Goal: Task Accomplishment & Management: Use online tool/utility

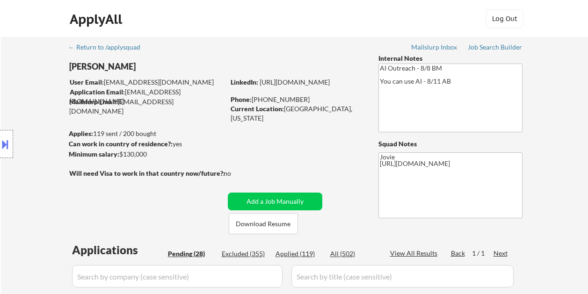
select select ""pending""
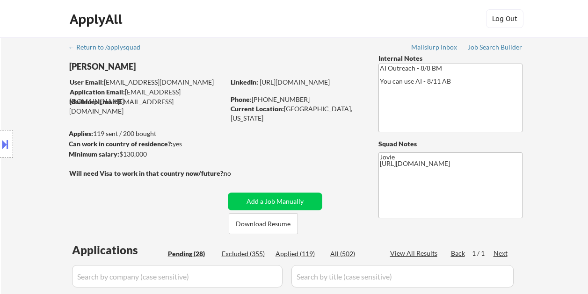
select select ""pending""
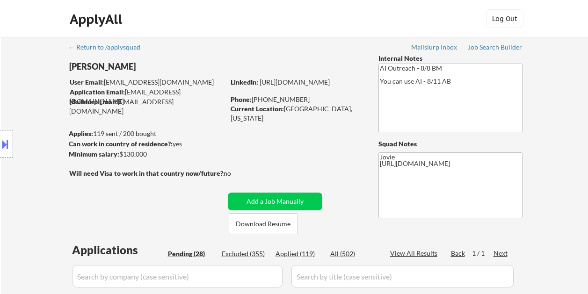
select select ""pending""
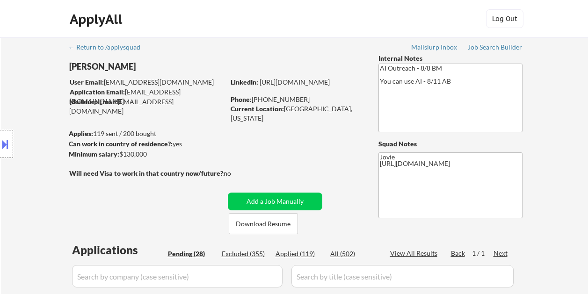
select select ""pending""
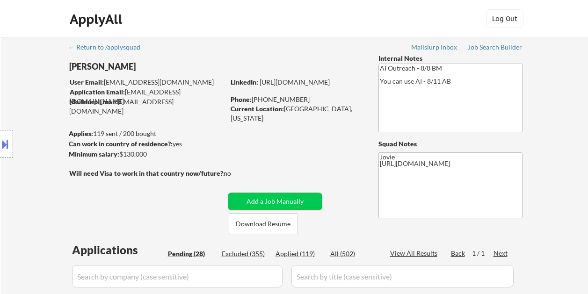
select select ""pending""
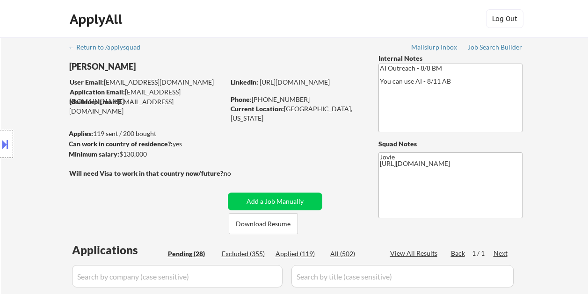
select select ""pending""
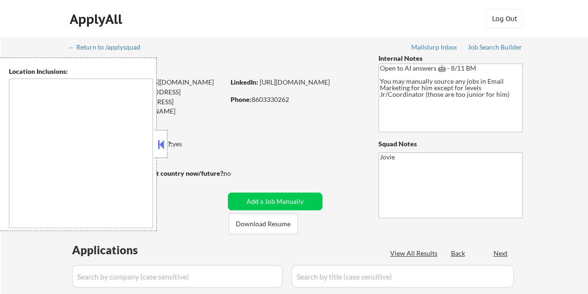
select select ""pending""
click at [158, 146] on button at bounding box center [161, 144] width 10 height 14
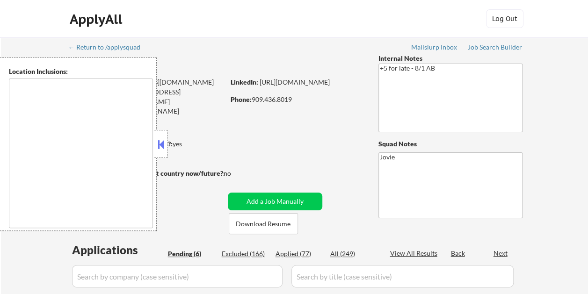
select select ""pending""
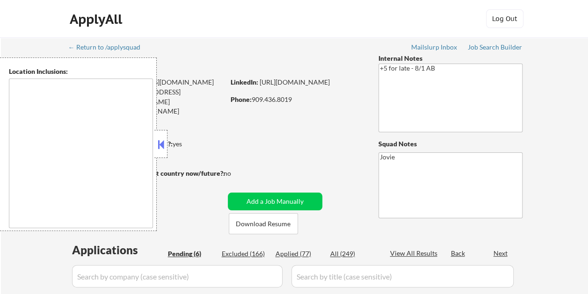
select select ""pending""
type textarea "Loremip Dolor, SI Amet Consectet, AD Elitsed Doei, TE Incididu, UT Labor Etdolo…"
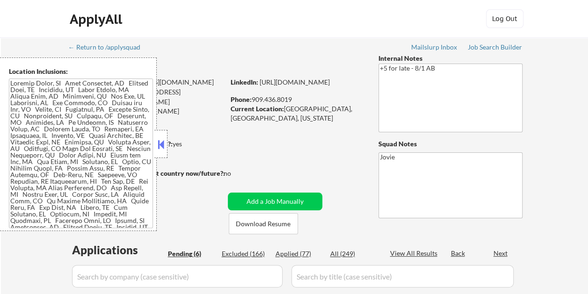
click at [163, 145] on button at bounding box center [161, 144] width 10 height 14
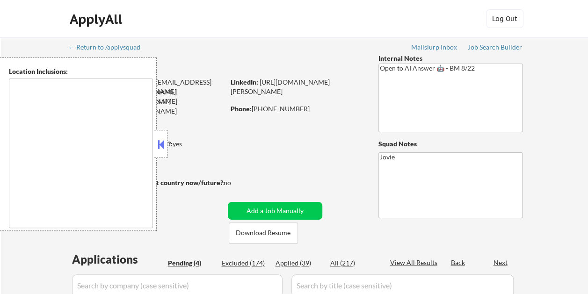
drag, startPoint x: 163, startPoint y: 140, endPoint x: 155, endPoint y: 119, distance: 22.3
click at [163, 140] on button at bounding box center [161, 144] width 10 height 14
select select ""pending""
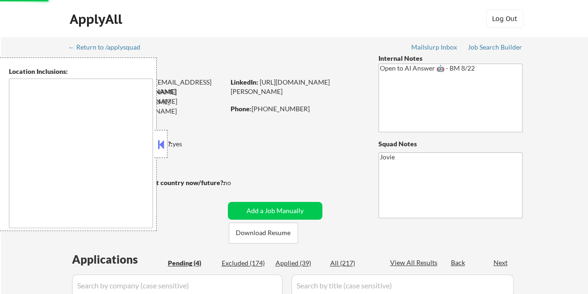
select select ""pending""
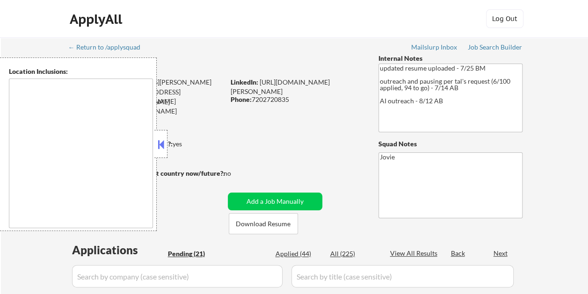
type textarea "Westminster, CO Broomfield, CO Arvada, CO Northglenn, CO Thornton, CO Federal H…"
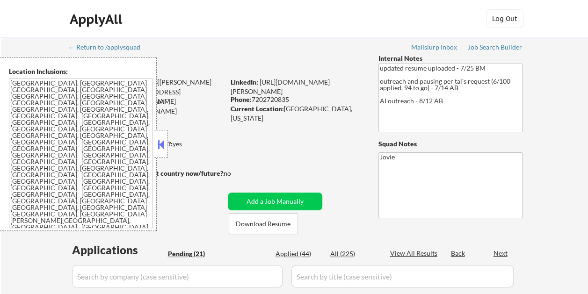
click at [165, 147] on button at bounding box center [161, 144] width 10 height 14
select select ""pending""
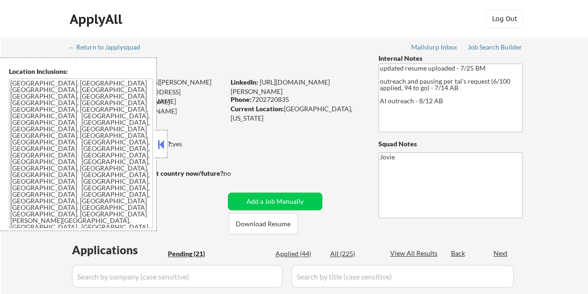
select select ""pending""
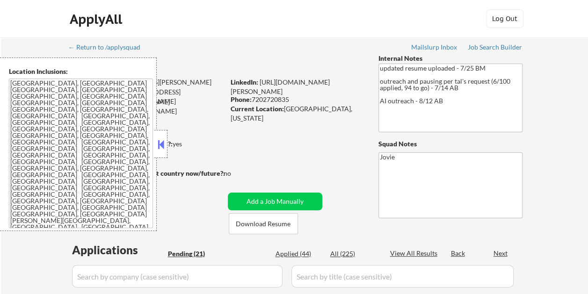
select select ""pending""
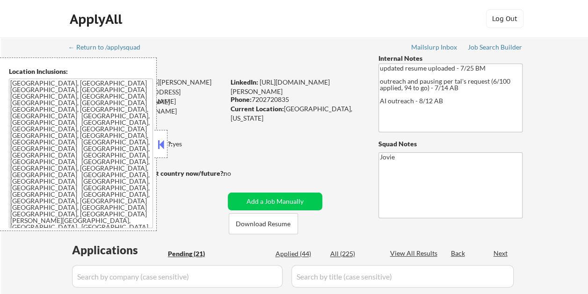
select select ""pending""
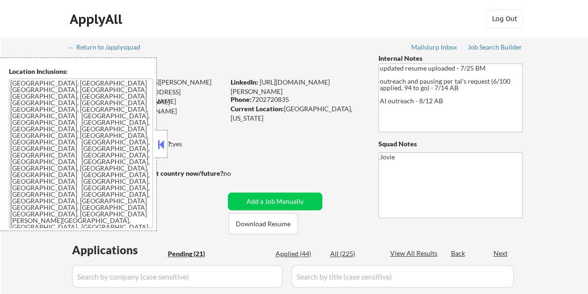
select select ""pending""
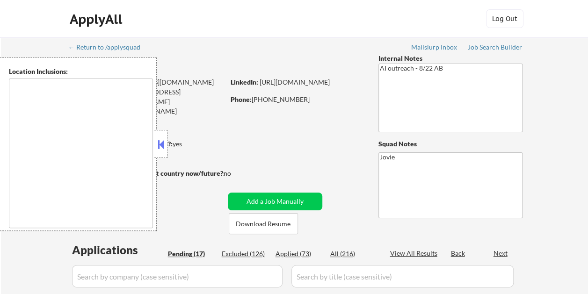
click at [173, 146] on body "← Return to /applysquad Mailslurp Inbox Job Search Builder [PERSON_NAME] User E…" at bounding box center [294, 147] width 588 height 294
select select ""pending""
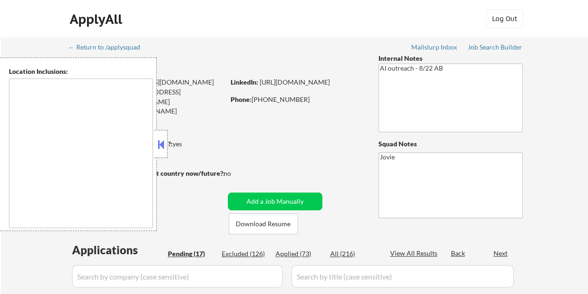
select select ""pending""
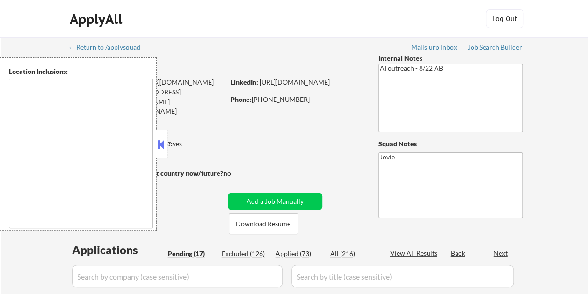
select select ""pending""
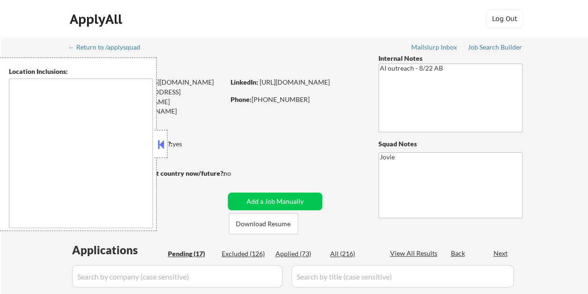
select select ""pending""
type textarea "Glendale, CA Burbank, CA Pasadena, CA West Hollywood, CA Beverly Hills, CA Sant…"
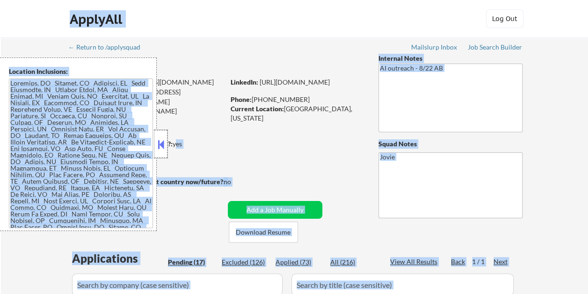
drag, startPoint x: 152, startPoint y: 67, endPoint x: 161, endPoint y: 141, distance: 73.9
click at [165, 141] on button at bounding box center [161, 144] width 10 height 14
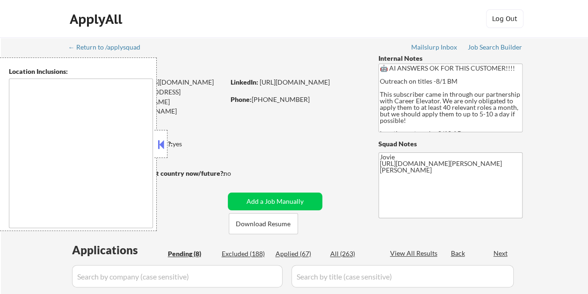
select select ""pending""
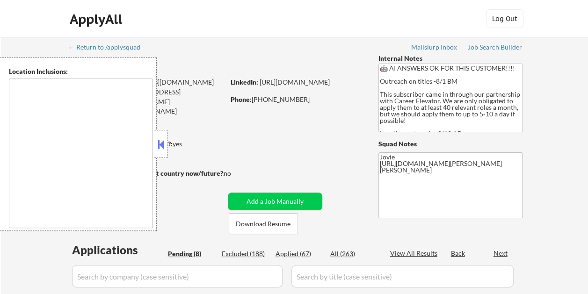
select select ""pending""
click at [158, 151] on div at bounding box center [160, 144] width 13 height 28
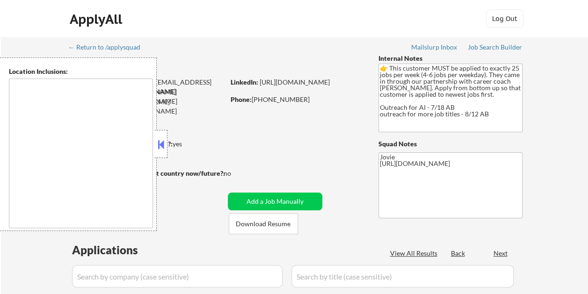
select select ""pending""
click at [164, 152] on div at bounding box center [160, 144] width 13 height 28
type textarea "Brooklyn, NY Manhattan, NY Queens, NY Jersey City, NJ Hoboken, NJ Newark, NJ St…"
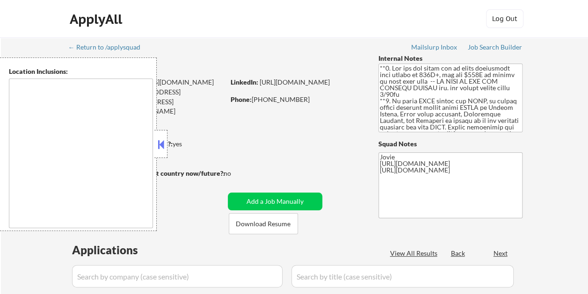
select select ""pending""
type textarea "country:[GEOGRAPHIC_DATA]"
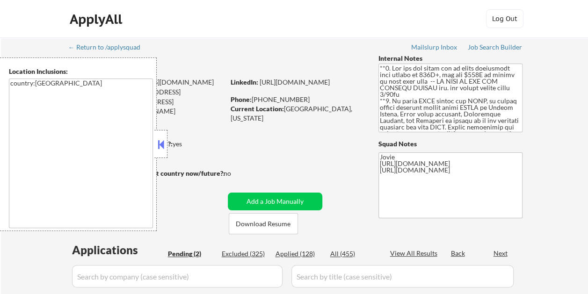
click at [162, 143] on button at bounding box center [161, 144] width 10 height 14
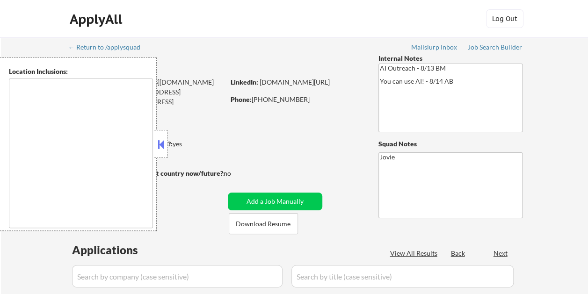
select select ""pending""
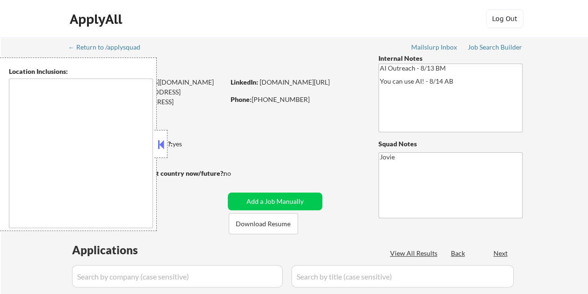
select select ""pending""
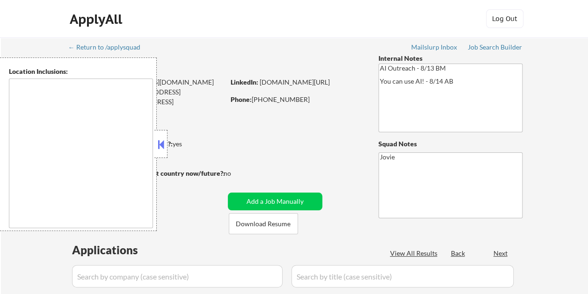
select select ""pending""
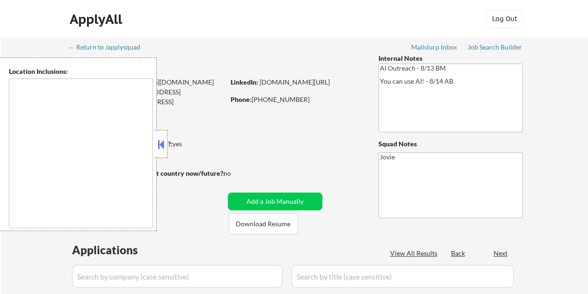
select select ""pending""
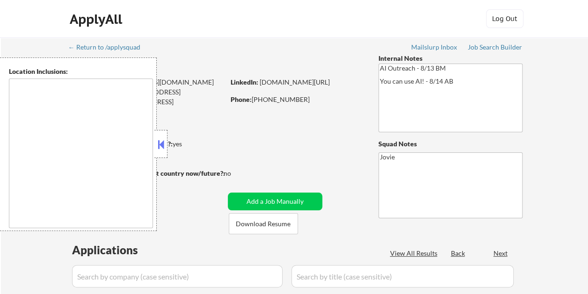
select select ""pending""
type textarea "remote"
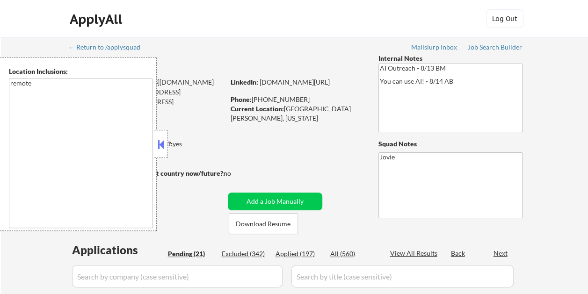
click at [165, 143] on button at bounding box center [161, 144] width 10 height 14
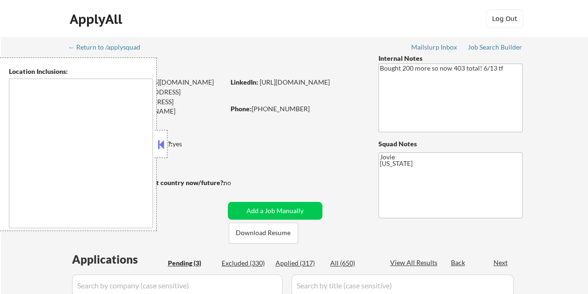
select select ""pending""
type textarea "[GEOGRAPHIC_DATA], [GEOGRAPHIC_DATA] [GEOGRAPHIC_DATA], [GEOGRAPHIC_DATA] [GEOG…"
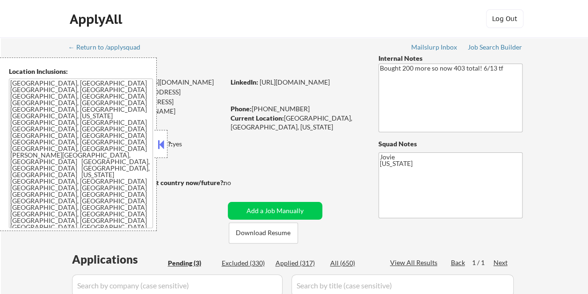
click at [157, 144] on button at bounding box center [161, 144] width 10 height 14
